Goal: Task Accomplishment & Management: Use online tool/utility

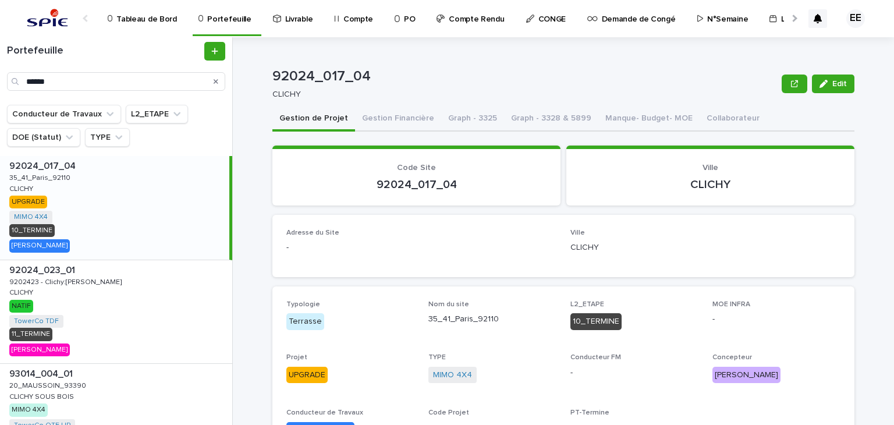
drag, startPoint x: 128, startPoint y: 84, endPoint x: 21, endPoint y: 91, distance: 107.3
click at [21, 91] on div "Portefeuille ******" at bounding box center [116, 70] width 232 height 67
type input "********"
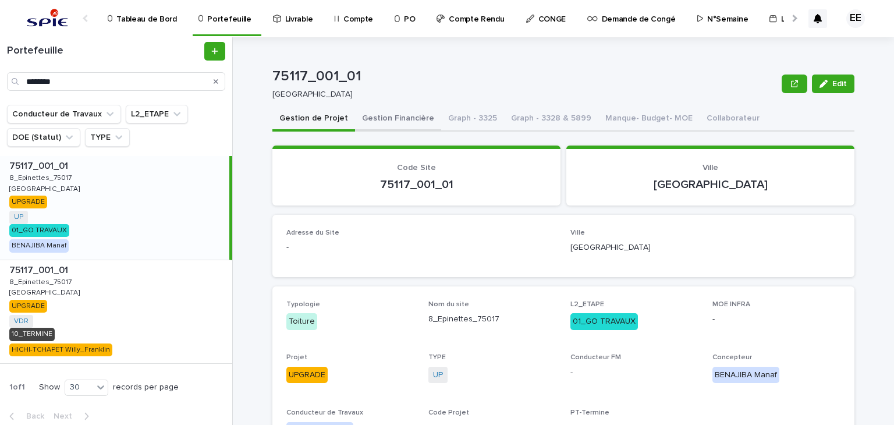
click at [396, 127] on button "Gestion Financière" at bounding box center [398, 119] width 86 height 24
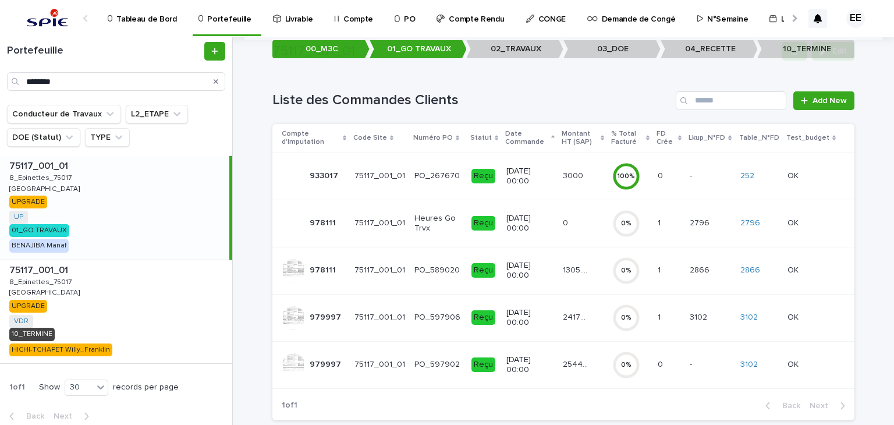
scroll to position [141, 0]
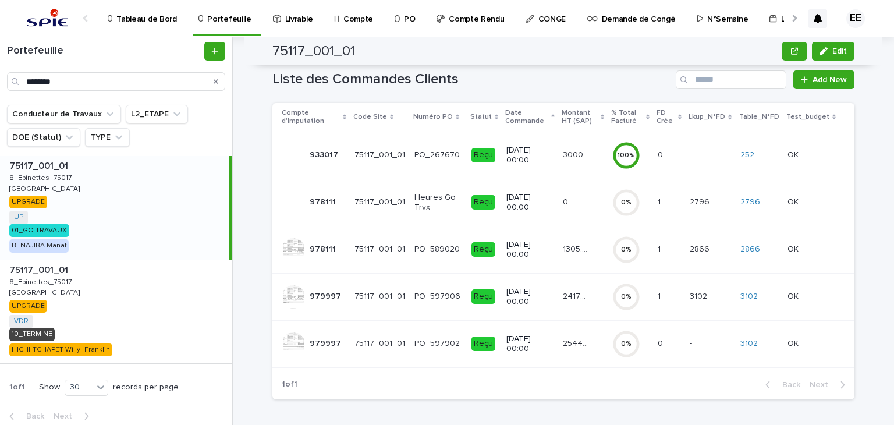
click at [579, 298] on p "24177.9" at bounding box center [577, 295] width 29 height 12
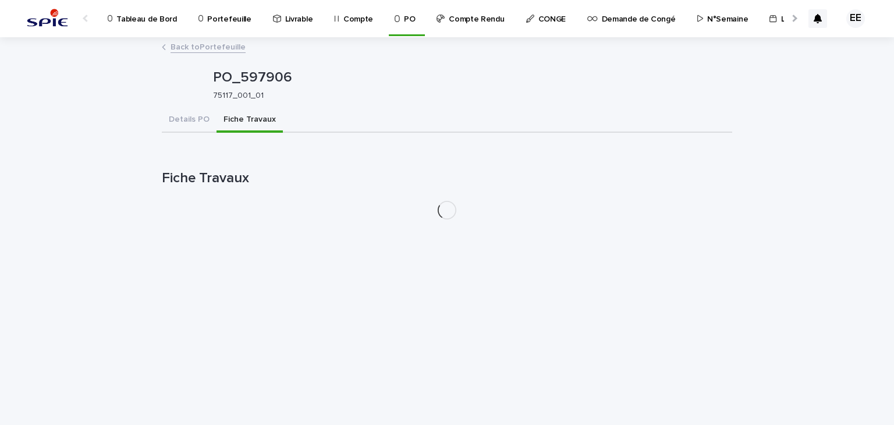
click at [258, 118] on button "Fiche Travaux" at bounding box center [249, 120] width 66 height 24
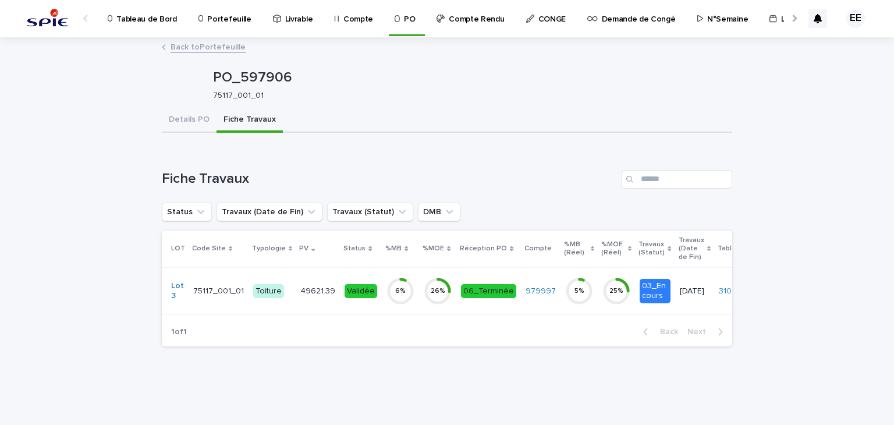
click at [322, 302] on td "49621.39 49621.39" at bounding box center [318, 290] width 44 height 47
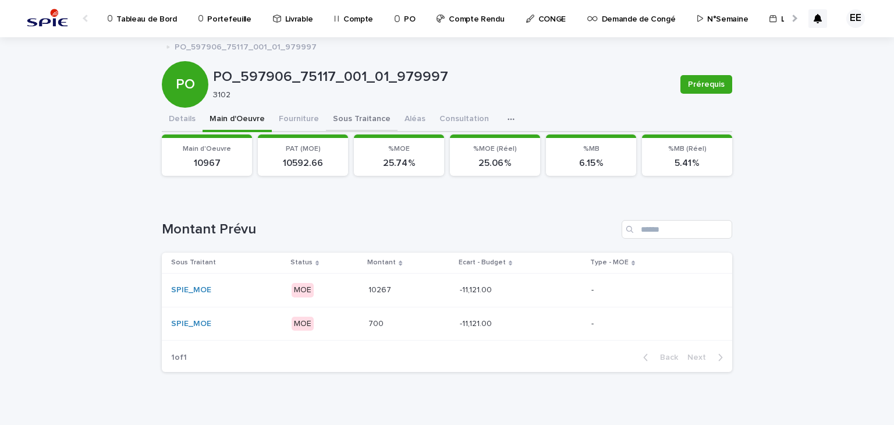
click at [365, 117] on button "Sous Traitance" at bounding box center [362, 120] width 72 height 24
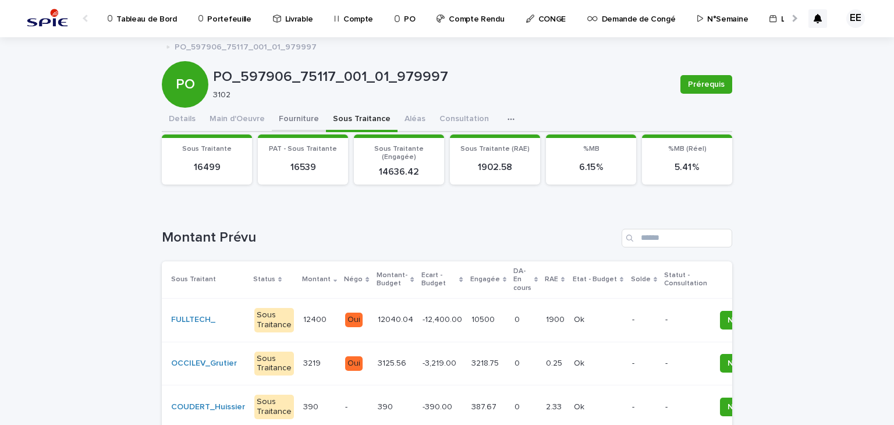
click at [298, 121] on button "Fourniture" at bounding box center [299, 120] width 54 height 24
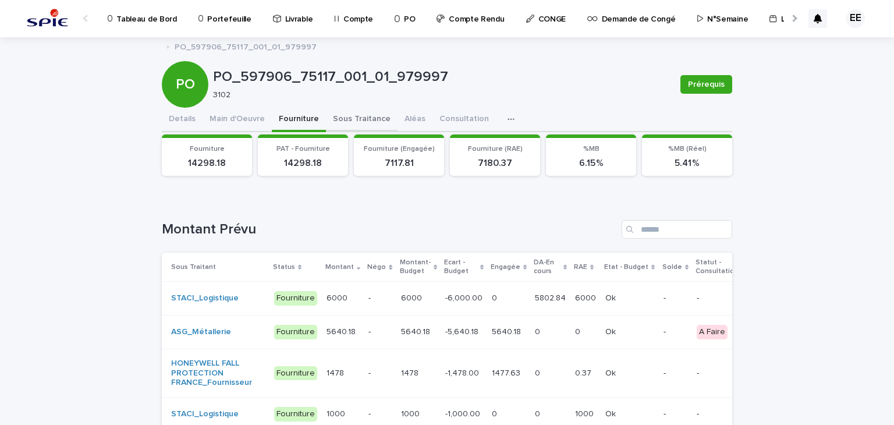
click at [337, 122] on button "Sous Traitance" at bounding box center [362, 120] width 72 height 24
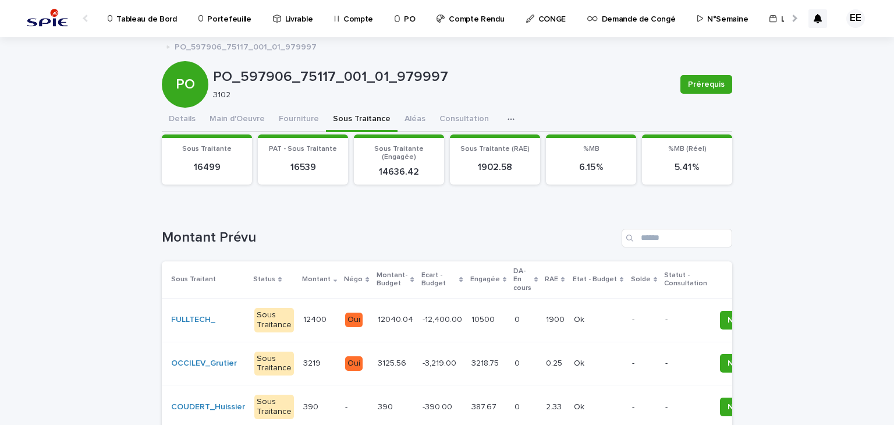
click at [211, 15] on p "Portefeuille" at bounding box center [229, 12] width 44 height 24
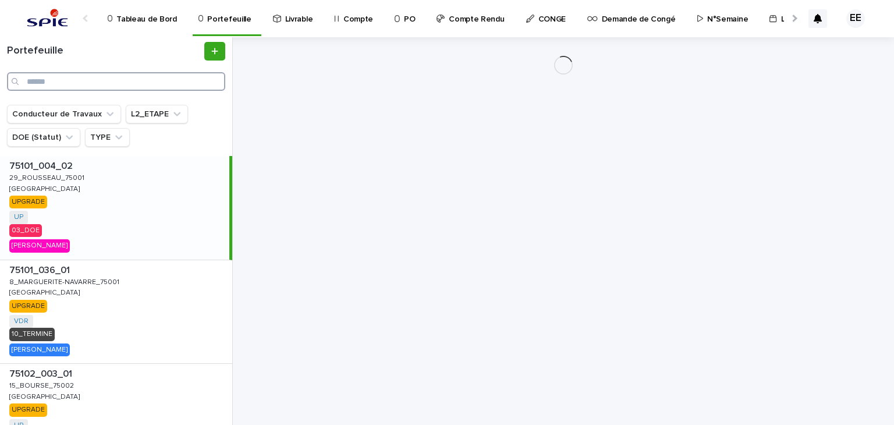
click at [123, 79] on input "Search" at bounding box center [116, 81] width 218 height 19
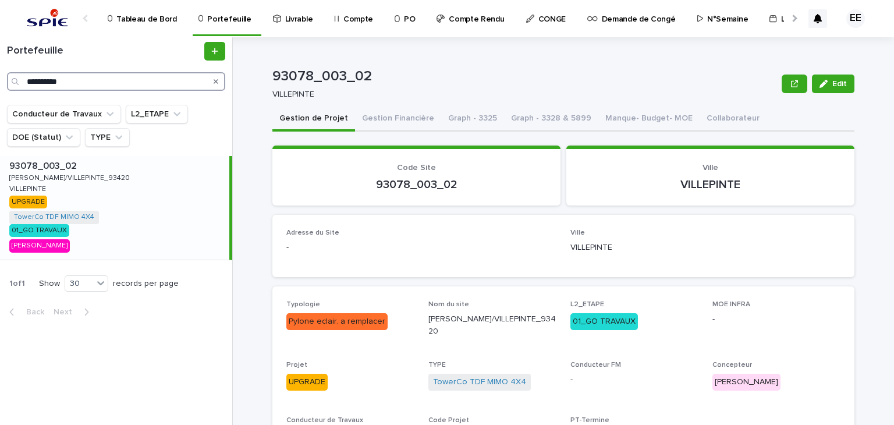
drag, startPoint x: 112, startPoint y: 72, endPoint x: 9, endPoint y: 81, distance: 103.3
click at [9, 81] on div "**********" at bounding box center [116, 81] width 218 height 19
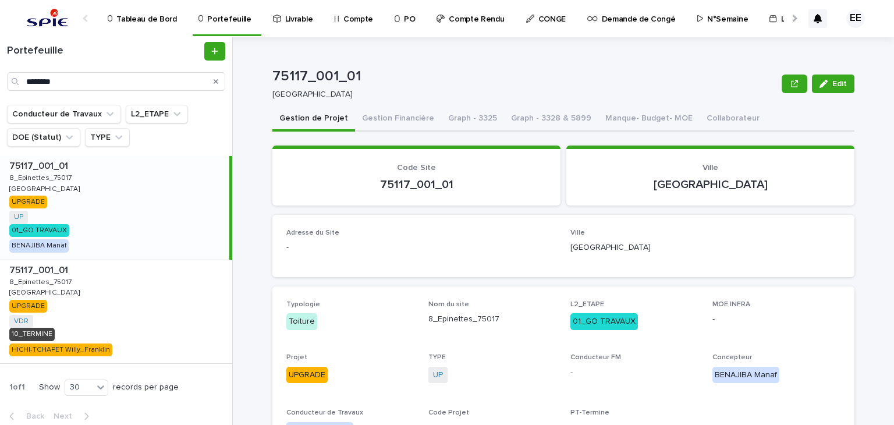
click at [163, 240] on div "75117_001_01 75117_001_01 8_Epinettes_75017 8_Epinettes_75017 PARIS PARIS UPGRA…" at bounding box center [114, 208] width 229 height 104
drag, startPoint x: 358, startPoint y: 74, endPoint x: 264, endPoint y: 73, distance: 94.8
click at [264, 73] on div "75117_001_01 Edit 75117_001_01 PARIS Edit Sorry, there was an error saving your…" at bounding box center [570, 230] width 647 height 387
copy p "75117_001_01"
click at [356, 80] on p "75117_001_01" at bounding box center [524, 76] width 504 height 17
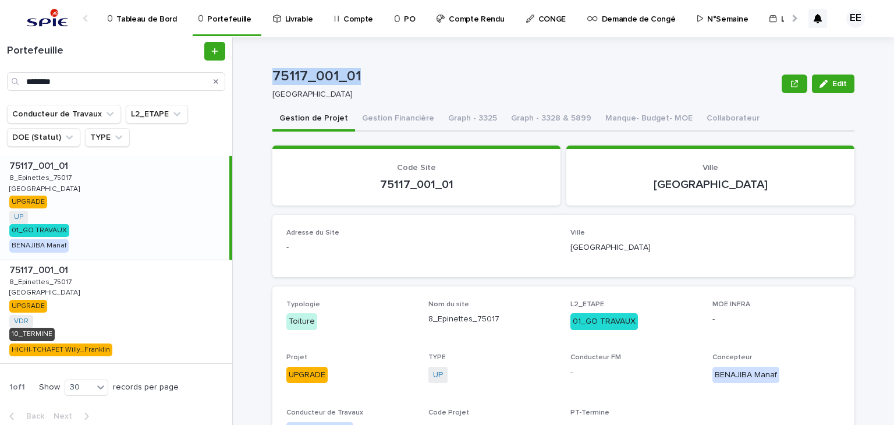
click at [356, 77] on p "75117_001_01" at bounding box center [524, 76] width 504 height 17
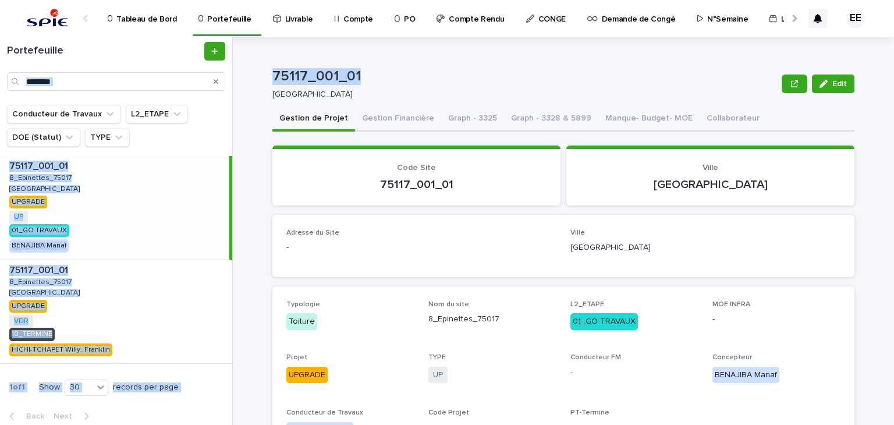
drag, startPoint x: 354, startPoint y: 77, endPoint x: 237, endPoint y: 72, distance: 116.5
click at [237, 72] on div "Portefeuille ******** Conducteur de Travaux L2_ETAPE DOE (Statut) TYPE 75117_00…" at bounding box center [447, 230] width 894 height 387
copy div "Conducteur de Travaux L2_ETAPE DOE (Statut) TYPE 75117_001_01 75117_001_01 8_Ep…"
click at [635, 70] on p "75117_001_01" at bounding box center [524, 76] width 504 height 17
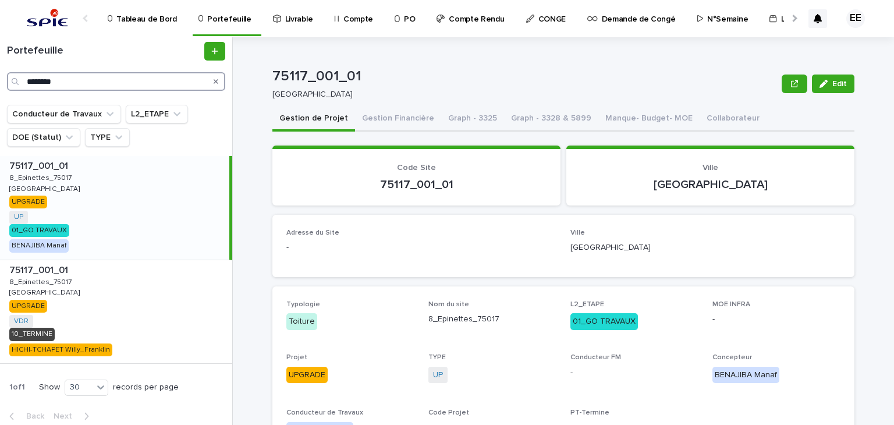
drag, startPoint x: 91, startPoint y: 79, endPoint x: 0, endPoint y: 75, distance: 90.8
click at [0, 75] on div "Portefeuille ********" at bounding box center [116, 66] width 232 height 49
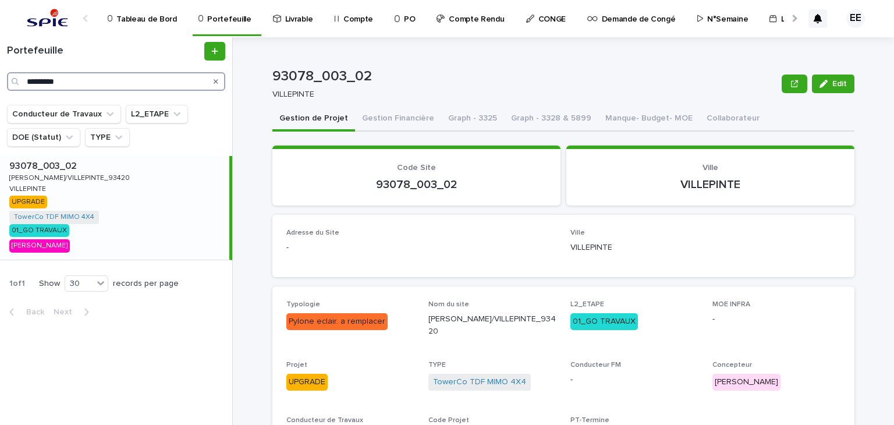
type input "*********"
drag, startPoint x: 367, startPoint y: 77, endPoint x: 270, endPoint y: 73, distance: 97.2
click at [272, 73] on p "93078_003_02" at bounding box center [524, 76] width 504 height 17
copy p "93078_003_02"
click at [794, 15] on div at bounding box center [793, 18] width 19 height 36
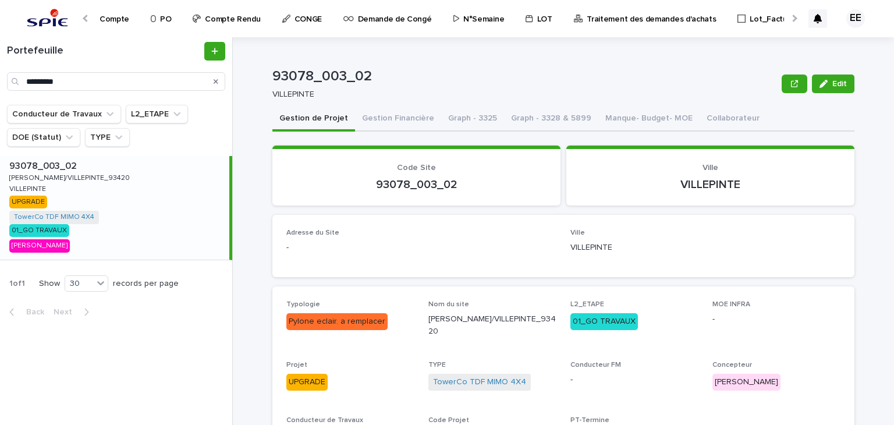
scroll to position [0, 244]
click at [633, 19] on p "Traitement des demandes d'achats" at bounding box center [650, 12] width 129 height 24
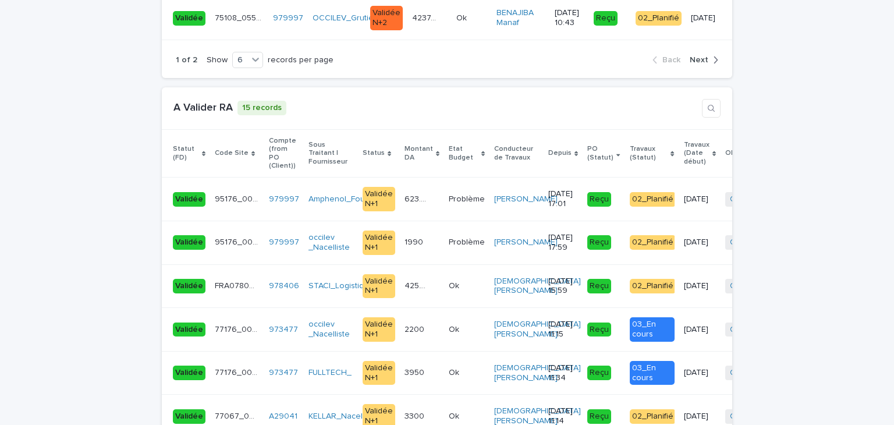
scroll to position [2603, 0]
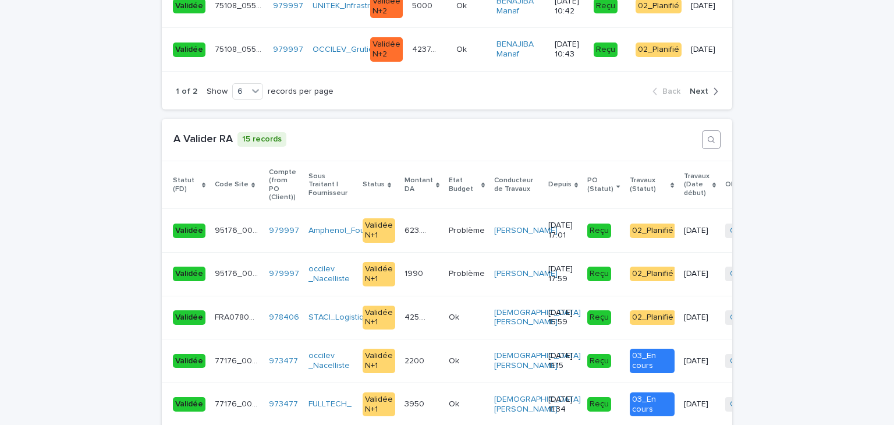
click at [702, 130] on button "button" at bounding box center [711, 139] width 19 height 19
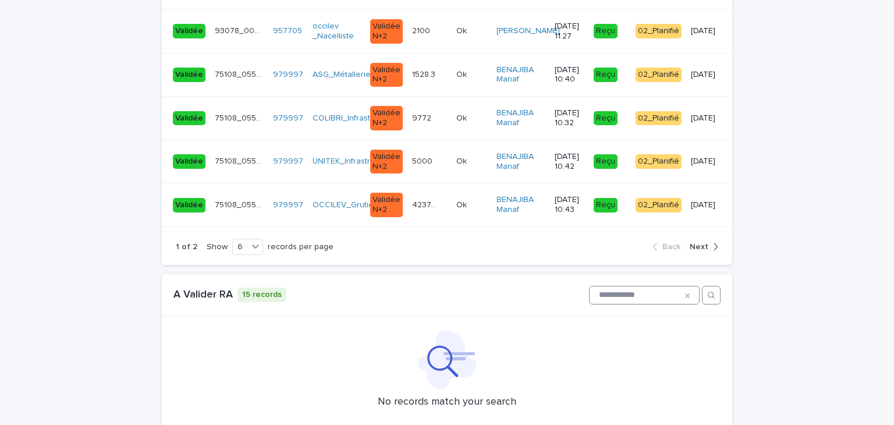
scroll to position [2430, 0]
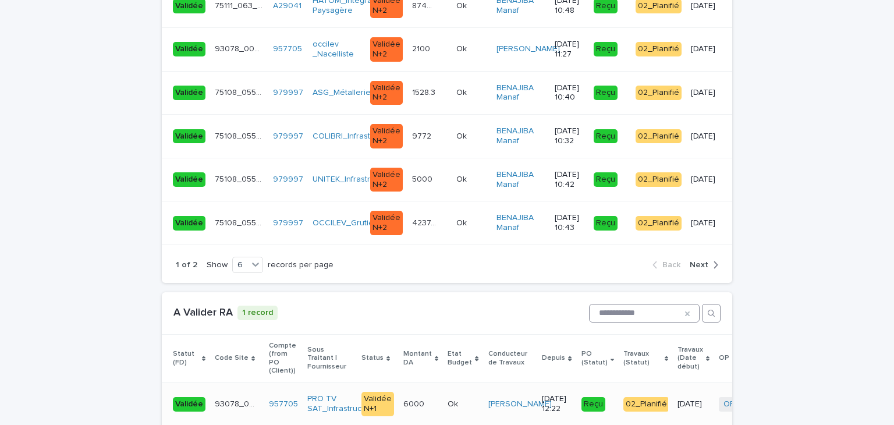
type input "**********"
click at [428, 382] on td "6000 6000" at bounding box center [420, 404] width 44 height 44
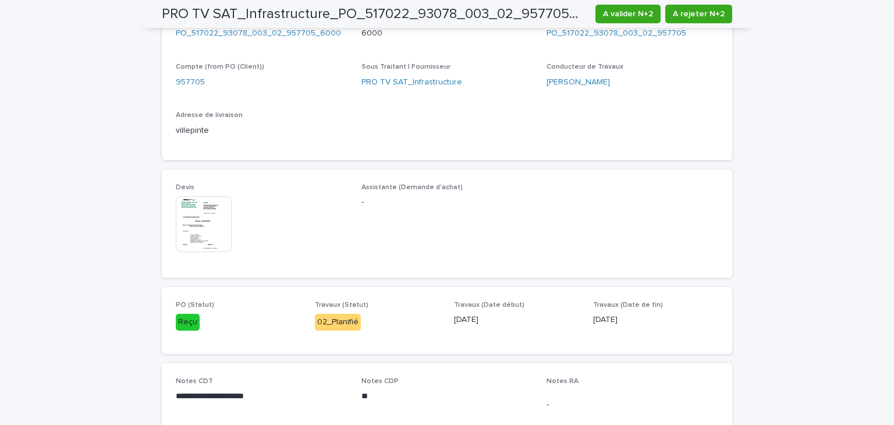
scroll to position [492, 0]
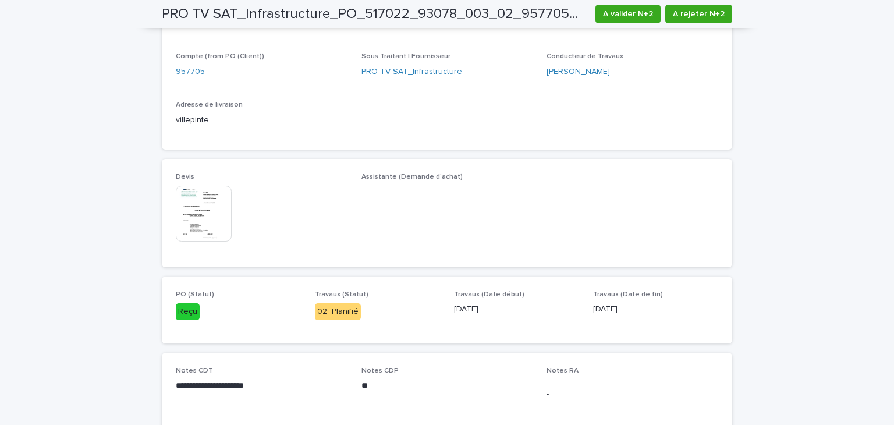
click at [224, 218] on img at bounding box center [204, 214] width 56 height 56
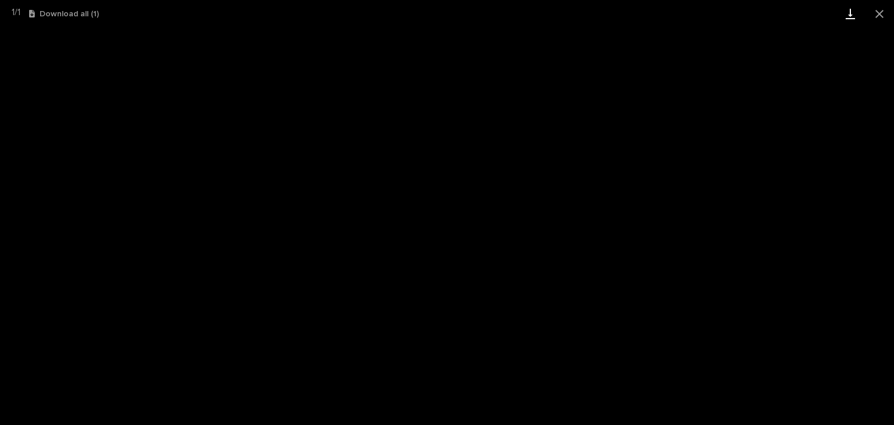
click at [848, 11] on link "Download" at bounding box center [849, 13] width 29 height 27
click at [881, 17] on button "Close gallery" at bounding box center [878, 13] width 29 height 27
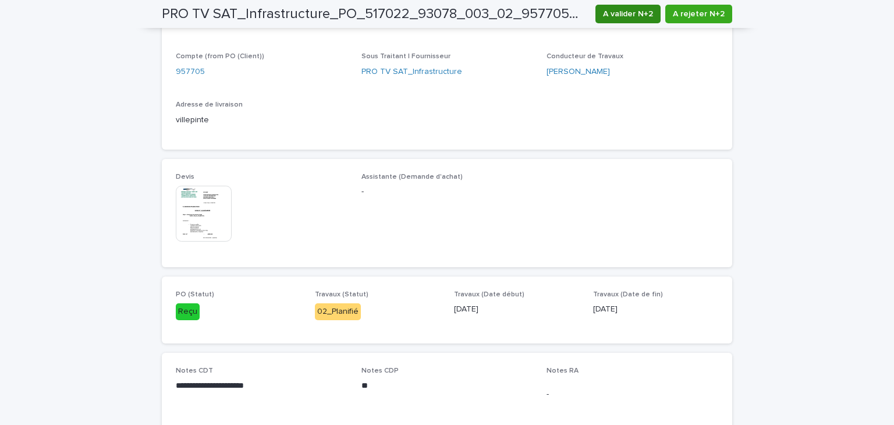
click at [646, 11] on span "A valider N+2" at bounding box center [628, 14] width 50 height 12
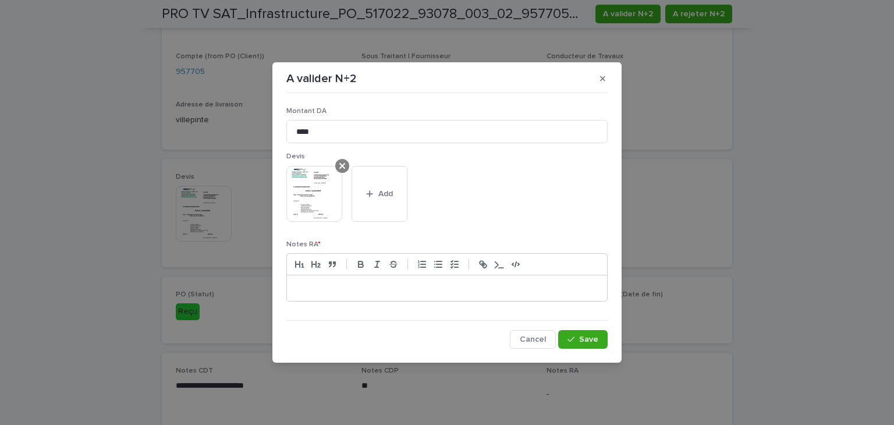
click at [339, 172] on div at bounding box center [314, 194] width 56 height 56
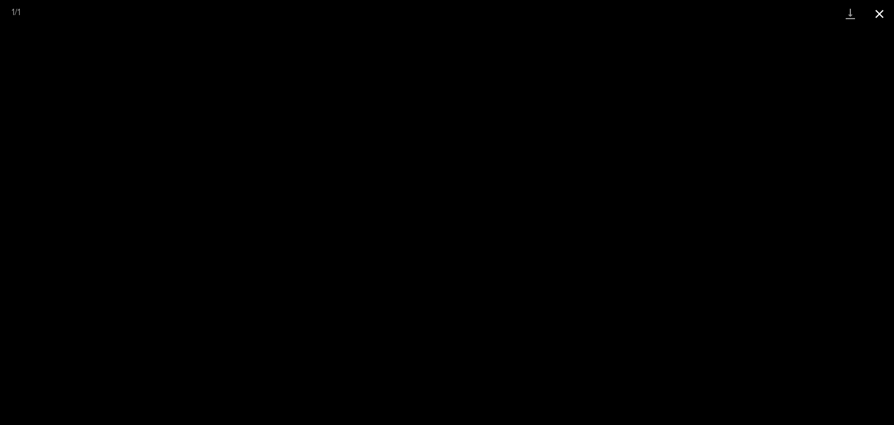
click at [881, 10] on button "Close gallery" at bounding box center [878, 13] width 29 height 27
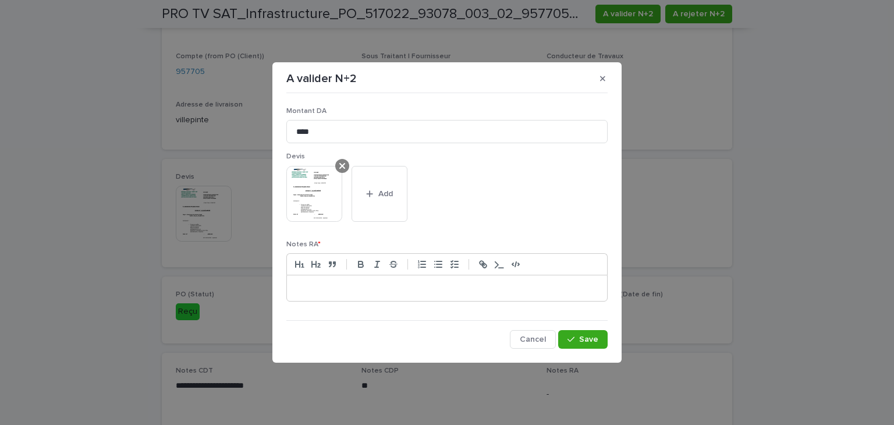
click at [342, 167] on icon at bounding box center [342, 165] width 6 height 9
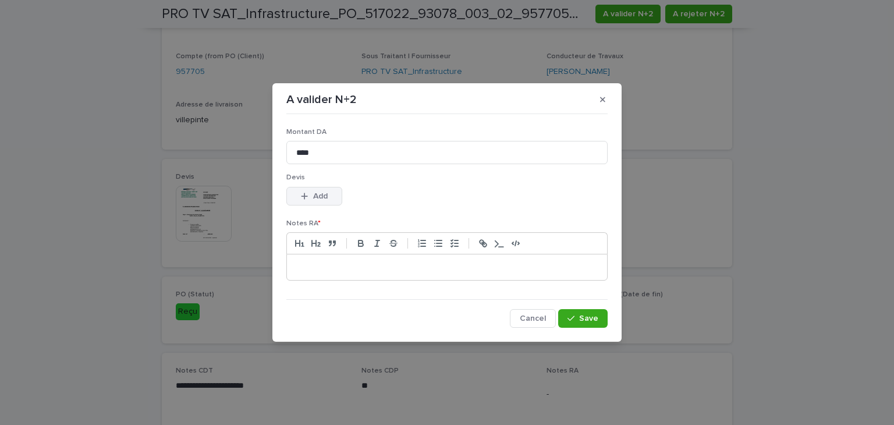
click at [325, 195] on span "Add" at bounding box center [320, 196] width 15 height 8
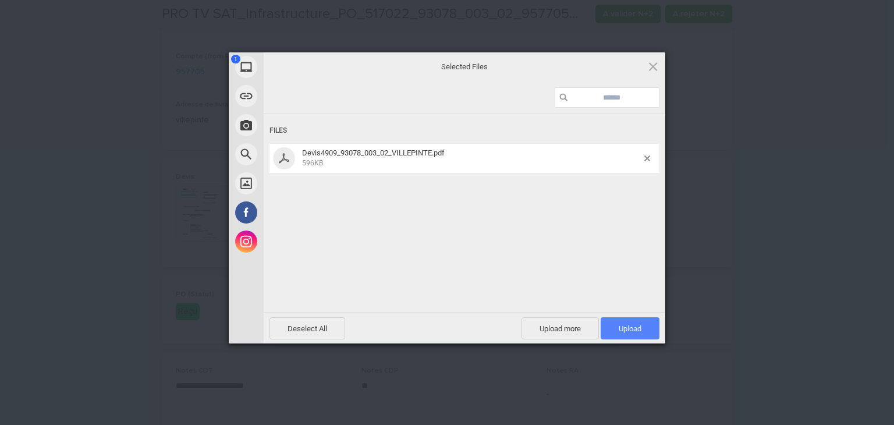
click at [627, 328] on span "Upload 1" at bounding box center [629, 328] width 23 height 9
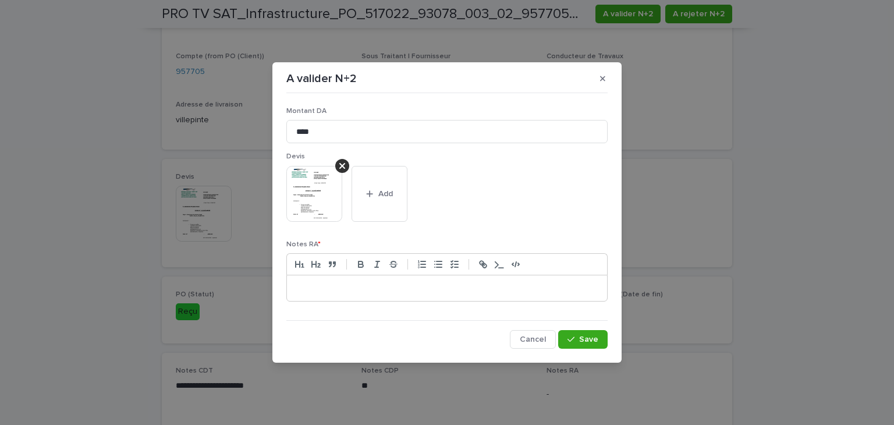
click at [503, 288] on p at bounding box center [447, 288] width 303 height 12
click at [598, 330] on button "Save" at bounding box center [582, 339] width 49 height 19
